Goal: Find contact information: Find contact information

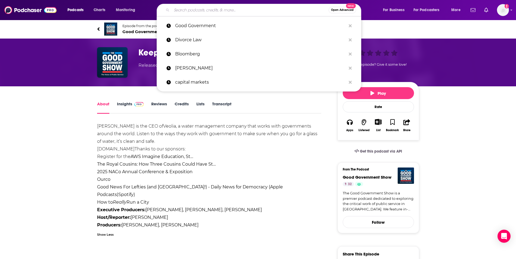
click at [238, 11] on input "Search podcasts, credits, & more..." at bounding box center [250, 10] width 157 height 9
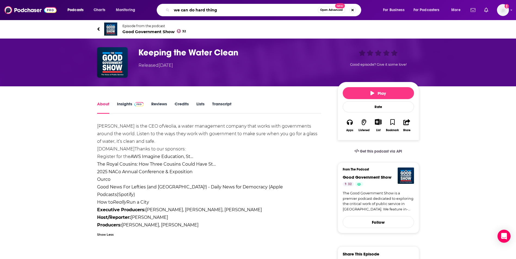
type input "we can do hard things"
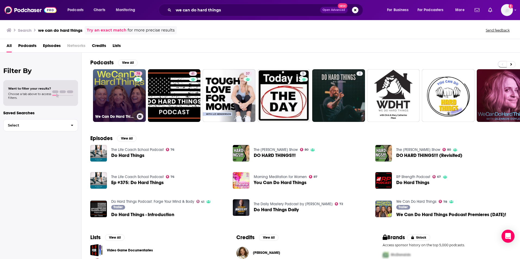
click at [105, 89] on link "78 We Can Do Hard Things" at bounding box center [119, 95] width 53 height 53
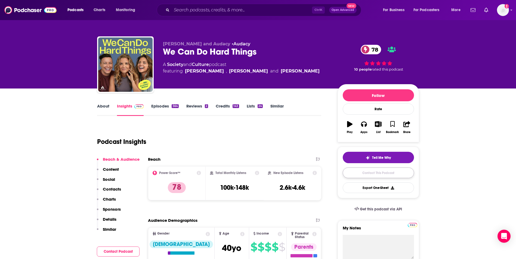
click at [363, 173] on link "Contact This Podcast" at bounding box center [378, 173] width 71 height 11
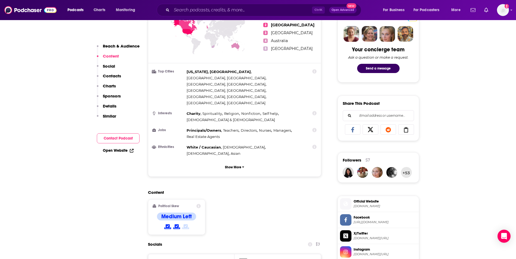
scroll to position [191, 0]
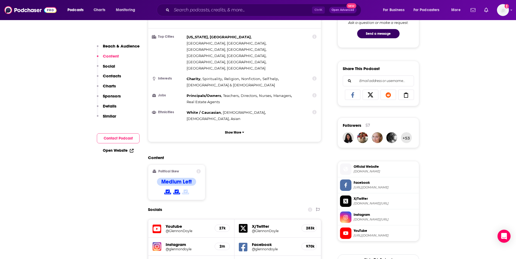
scroll to position [409, 0]
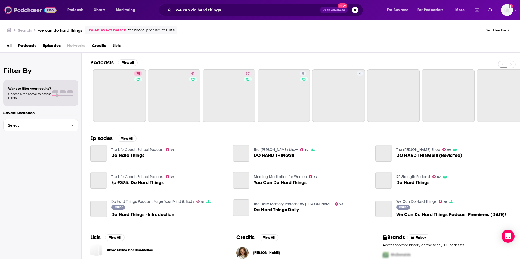
click at [15, 11] on img at bounding box center [30, 10] width 52 height 10
